Goal: Navigation & Orientation: Find specific page/section

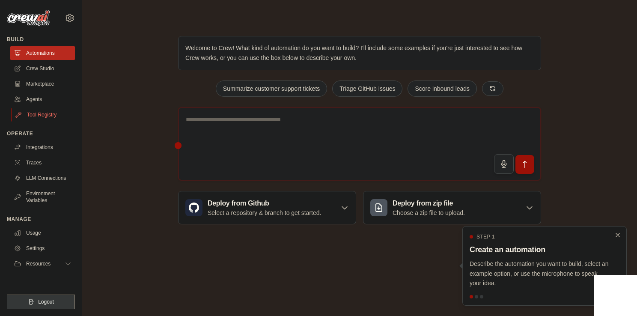
click at [41, 114] on link "Tool Registry" at bounding box center [43, 115] width 65 height 14
click at [460, 266] on div at bounding box center [461, 265] width 3 height 7
click at [574, 258] on div "Step 1 Create an automation Describe the automation you want to build, select a…" at bounding box center [544, 260] width 150 height 55
click at [475, 296] on div at bounding box center [475, 296] width 3 height 3
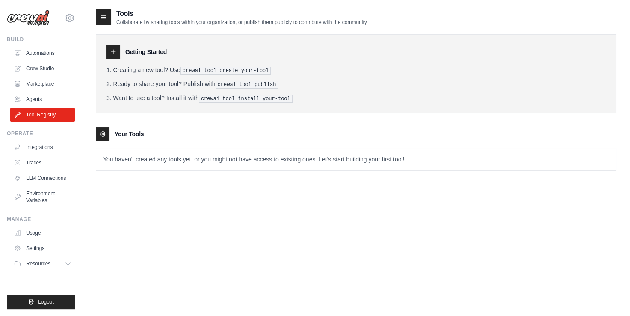
click at [383, 208] on div "Tools Collaborate by sharing tools within your organization, or publish them pu…" at bounding box center [356, 167] width 521 height 316
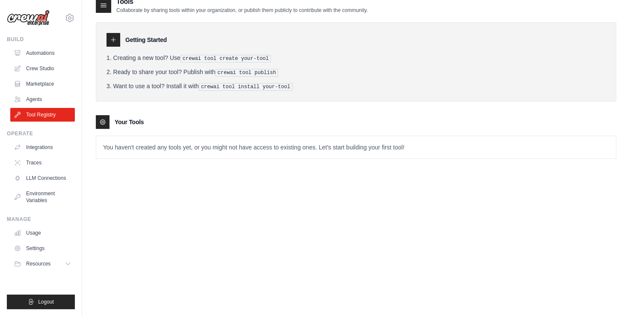
scroll to position [17, 0]
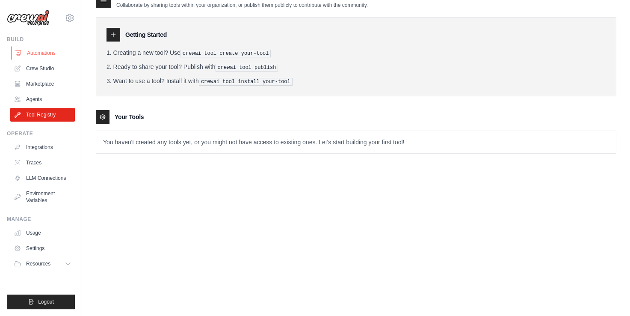
click at [43, 52] on link "Automations" at bounding box center [43, 53] width 65 height 14
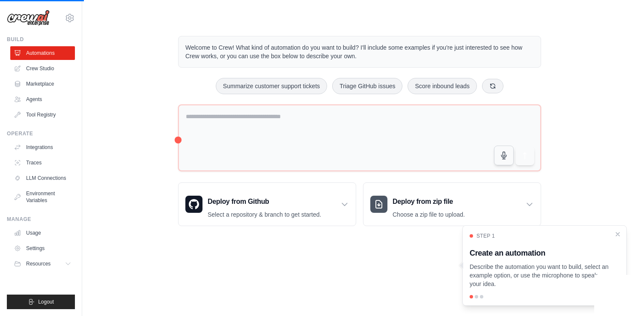
click at [526, 246] on div "Step 1 Create an automation Describe the automation you want to build, select a…" at bounding box center [544, 260] width 150 height 56
